Goal: Information Seeking & Learning: Check status

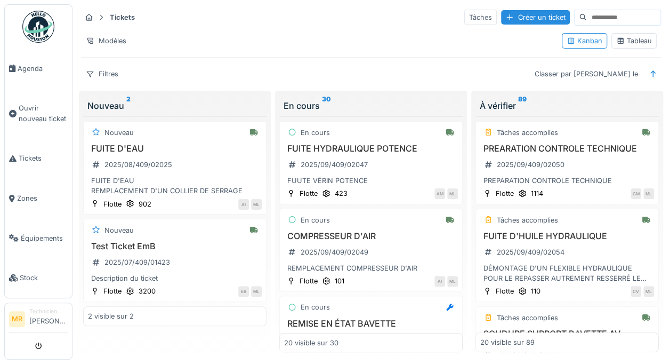
click at [341, 159] on div "2025/09/409/02047" at bounding box center [334, 164] width 67 height 10
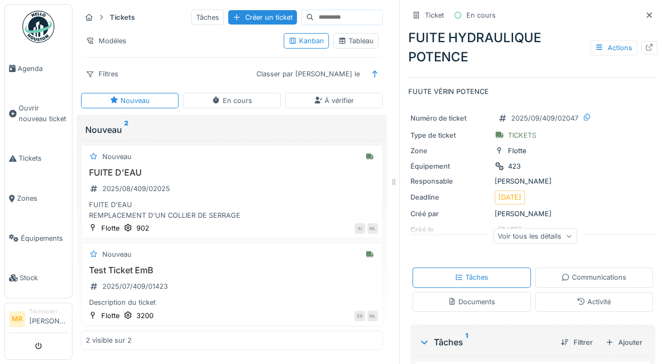
click at [645, 18] on div at bounding box center [649, 15] width 9 height 10
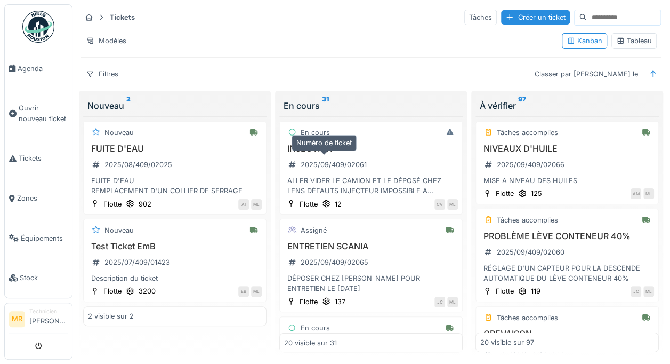
click at [442, 321] on div at bounding box center [450, 327] width 16 height 13
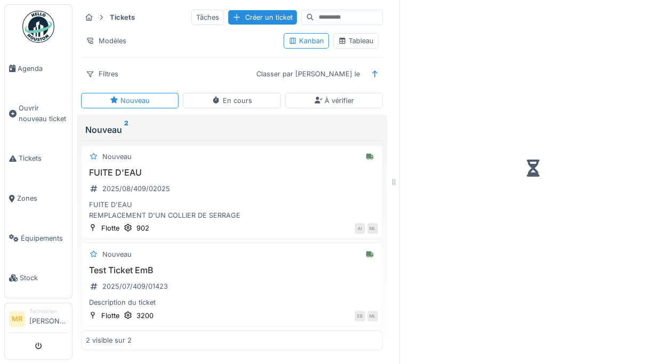
scroll to position [8, 0]
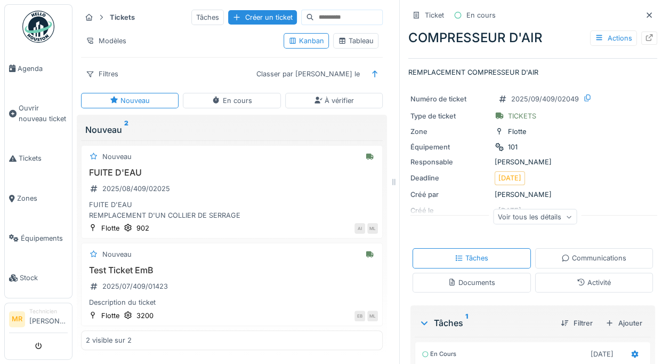
click at [641, 32] on div at bounding box center [649, 37] width 16 height 13
click at [641, 31] on div at bounding box center [649, 37] width 16 height 13
click at [645, 14] on icon at bounding box center [649, 15] width 9 height 7
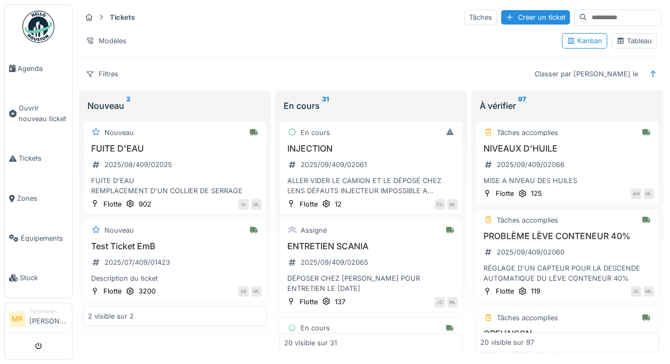
click at [28, 156] on span "Tickets" at bounding box center [43, 158] width 49 height 10
click at [361, 166] on div "2025/09/409/02061" at bounding box center [334, 164] width 66 height 10
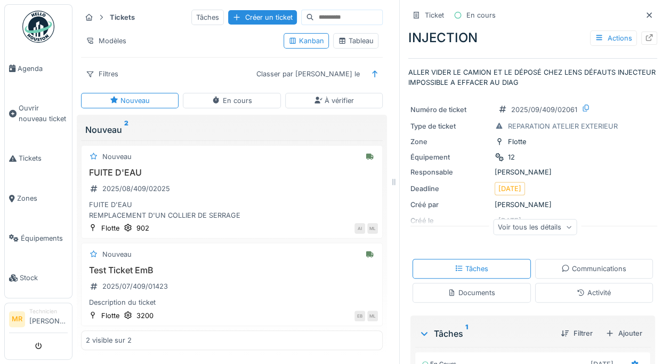
click at [645, 13] on icon at bounding box center [649, 15] width 9 height 7
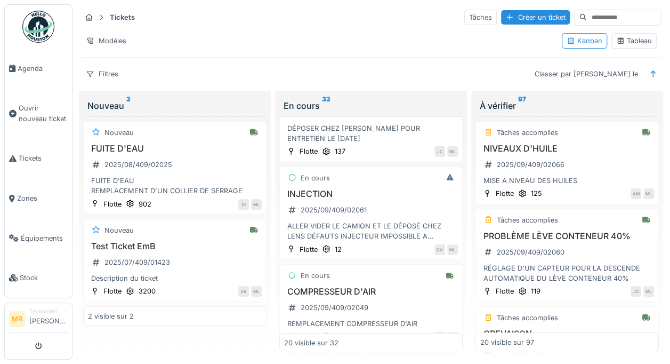
scroll to position [143, 0]
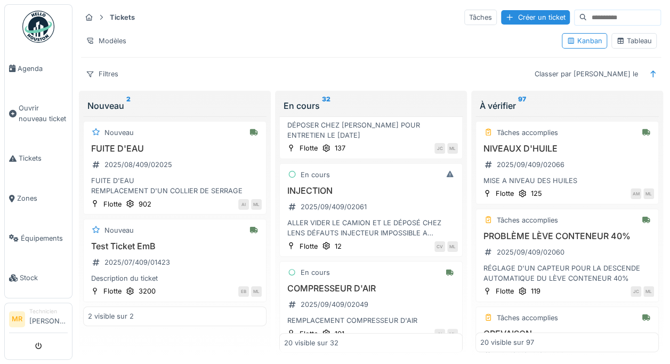
click at [357, 224] on div "ALLER VIDER LE CAMION ET LE DÉPOSÉ CHEZ LENS DÉFAUTS INJECTEUR IMPOSSIBLE A EFF…" at bounding box center [371, 227] width 174 height 20
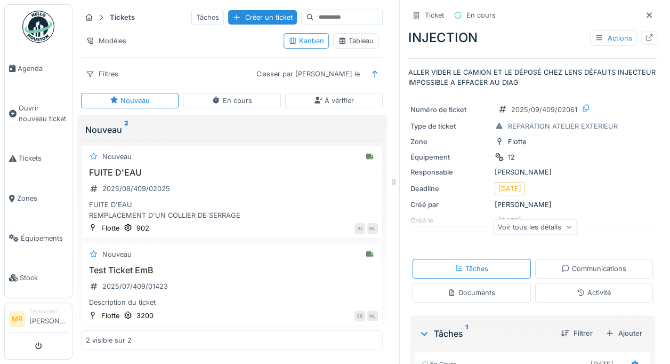
click at [645, 13] on icon at bounding box center [649, 15] width 9 height 7
